Goal: Information Seeking & Learning: Understand process/instructions

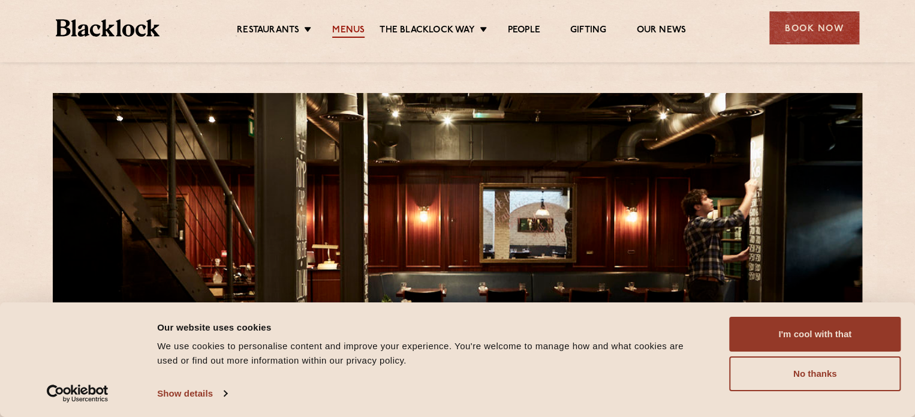
click at [341, 32] on link "Menus" at bounding box center [348, 31] width 32 height 13
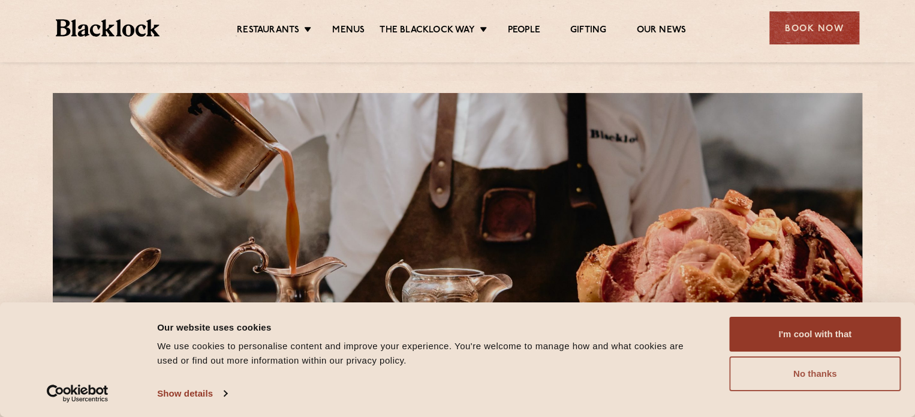
click at [766, 377] on button "No thanks" at bounding box center [814, 373] width 171 height 35
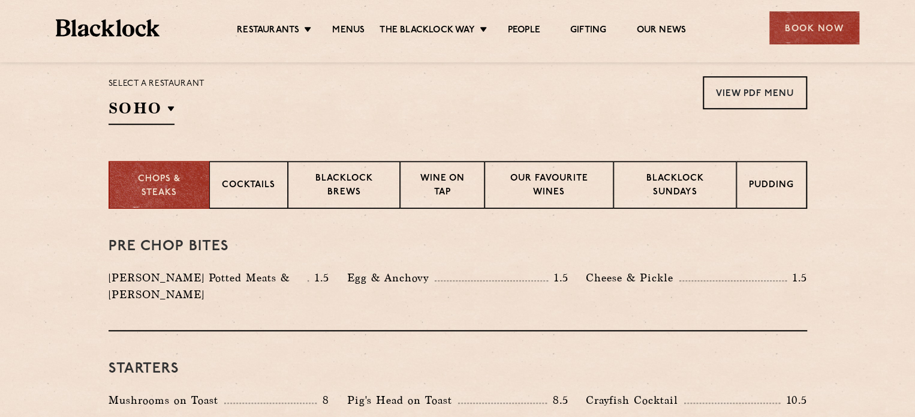
scroll to position [397, 0]
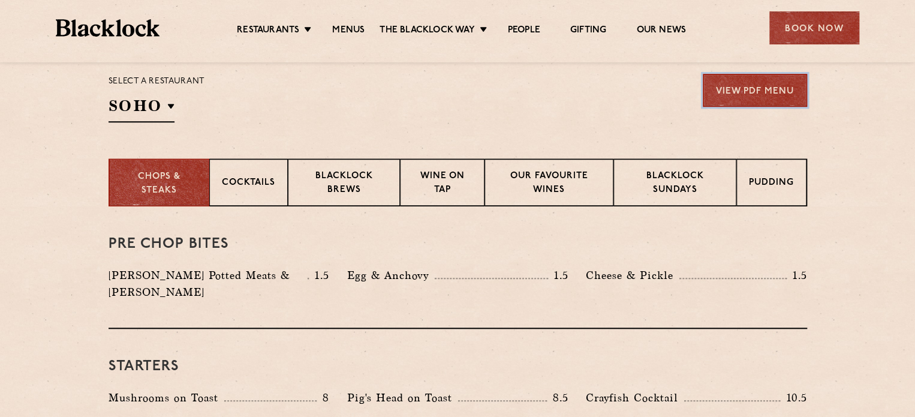
click at [768, 97] on link "View PDF Menu" at bounding box center [755, 90] width 104 height 33
